Goal: Find specific page/section: Find specific page/section

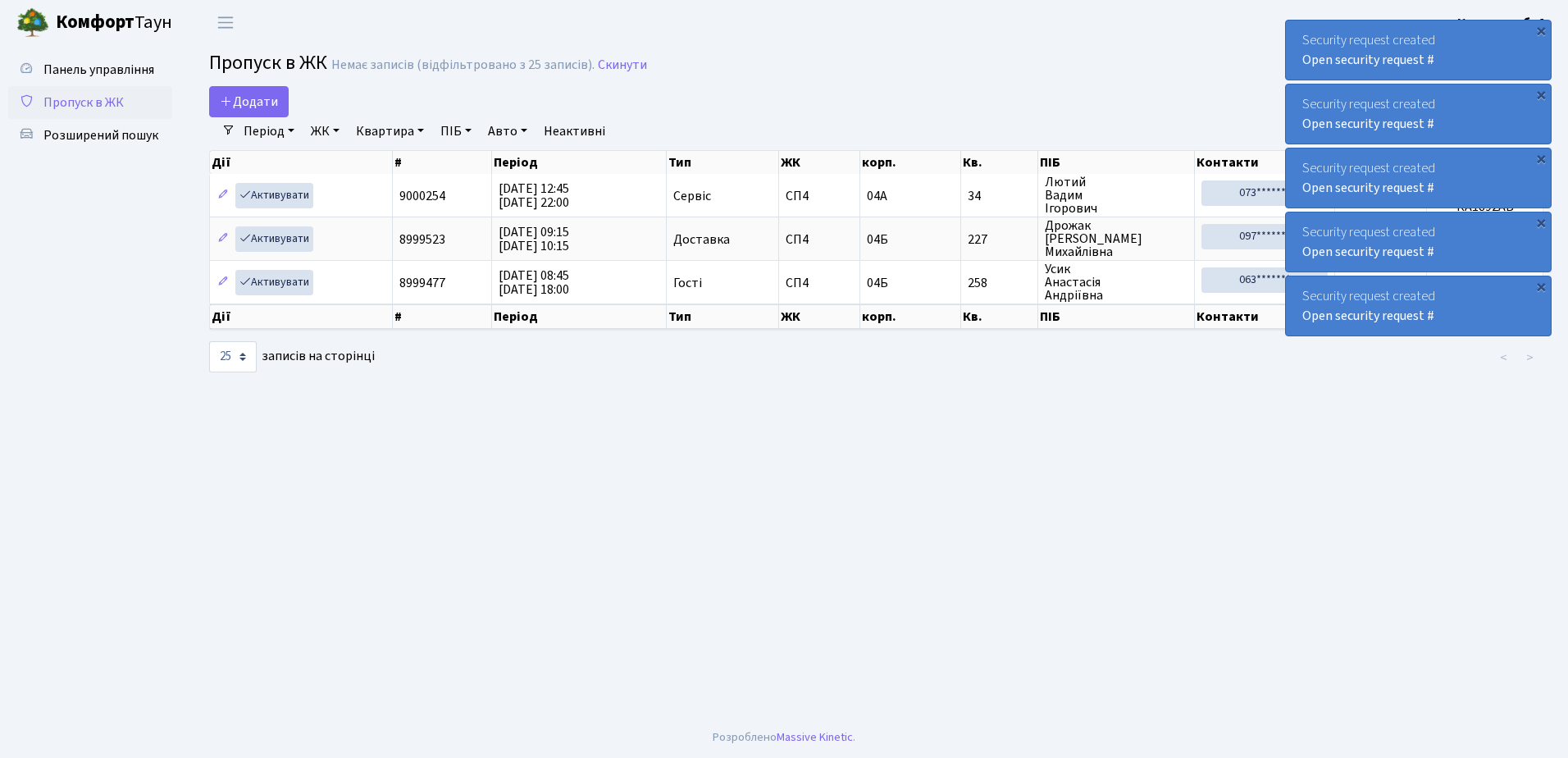
select select "25"
click at [91, 130] on span "Розширений пошук" at bounding box center [101, 135] width 115 height 18
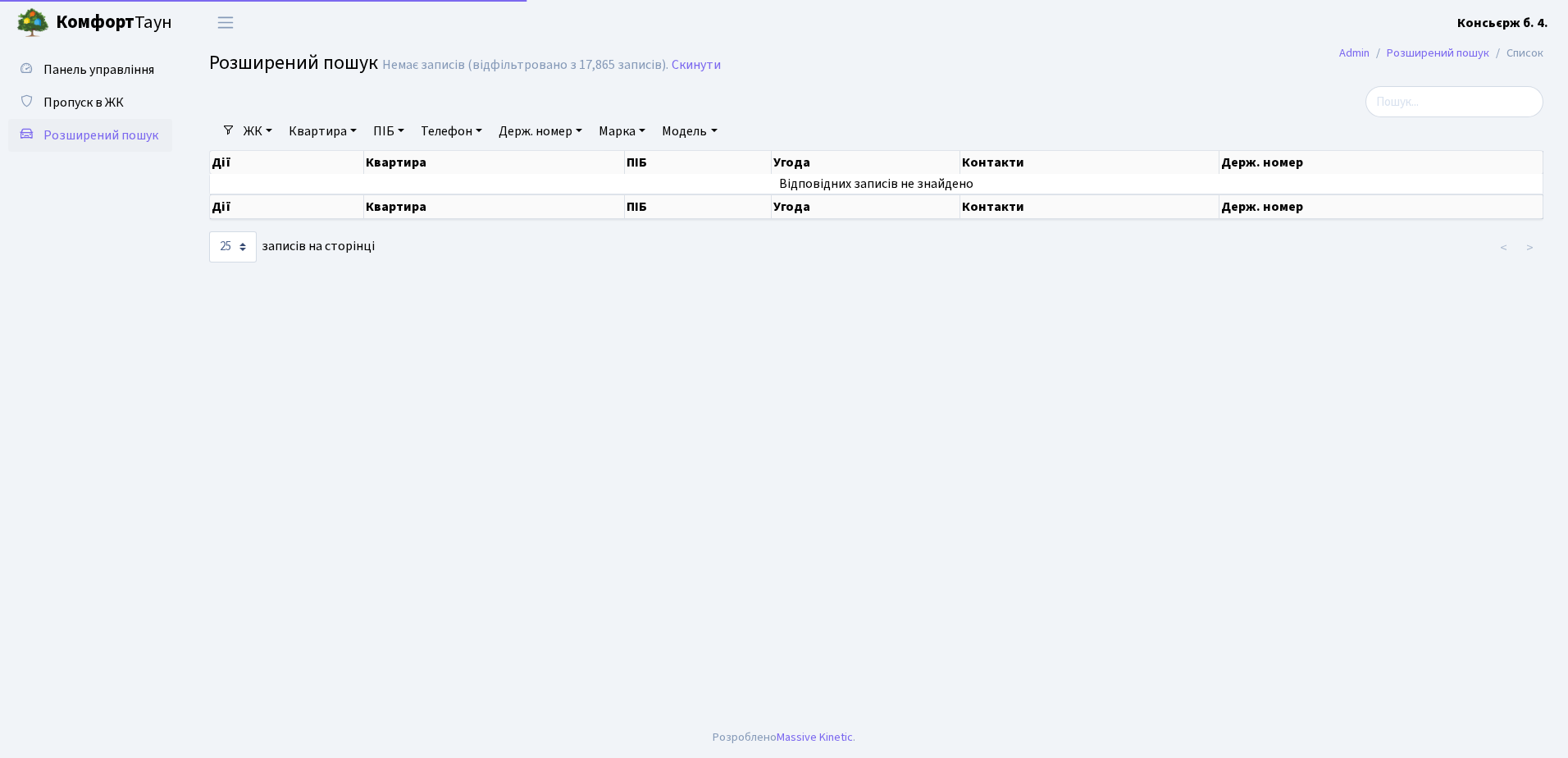
select select "25"
click at [89, 104] on span "Пропуск в ЖК" at bounding box center [84, 103] width 80 height 18
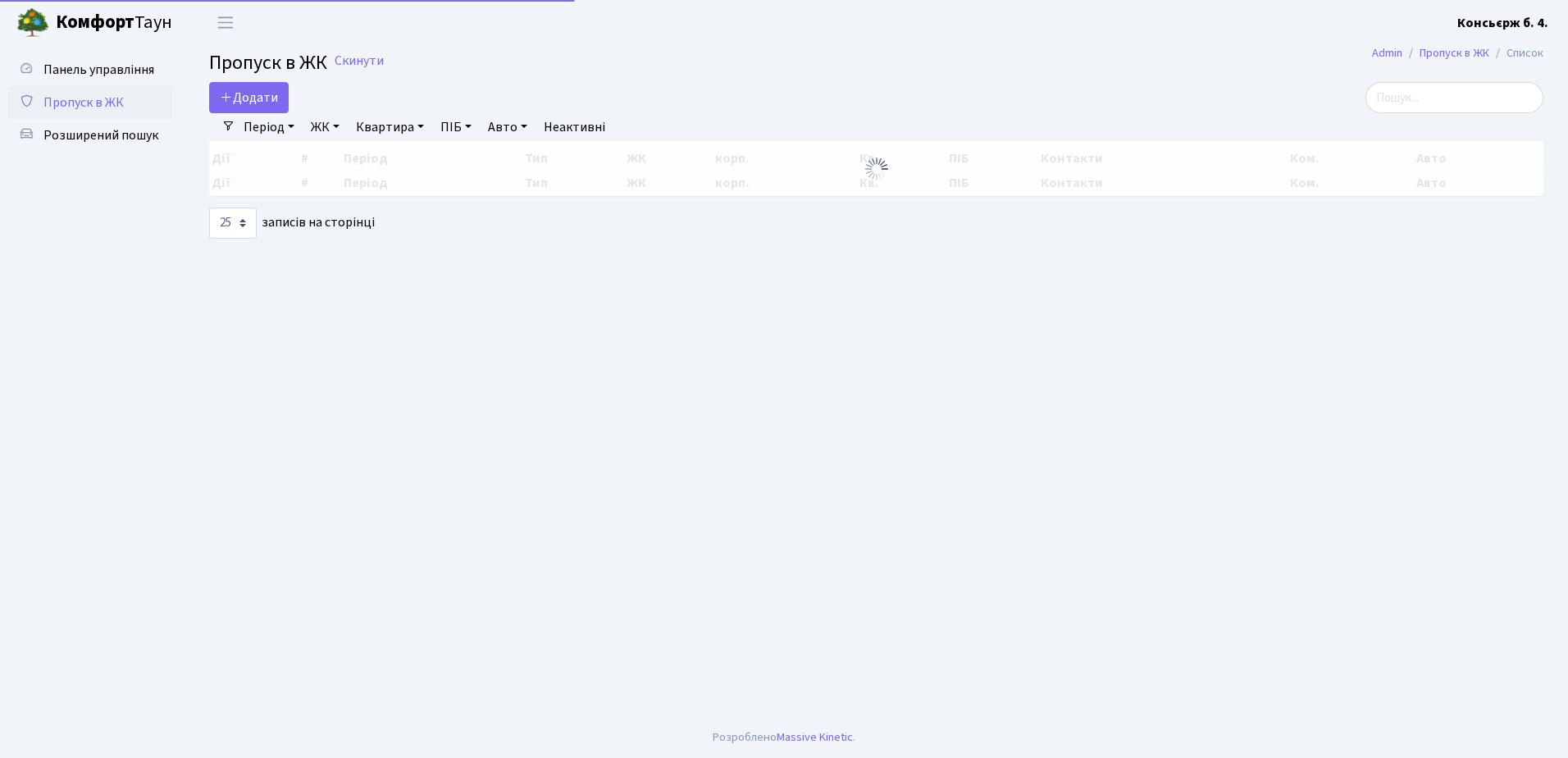
select select "25"
